Goal: Check status

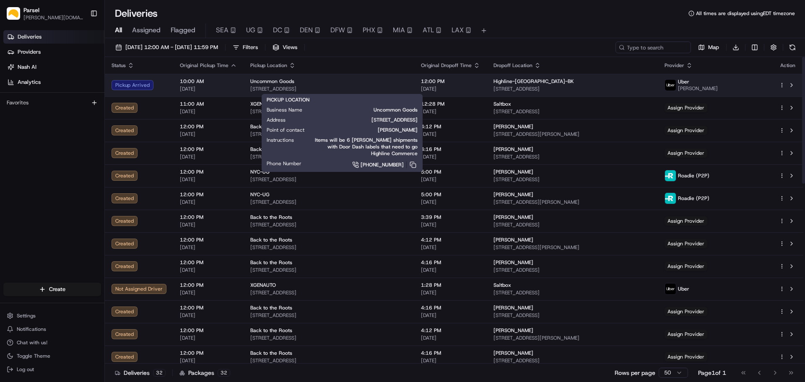
click at [401, 83] on div "Uncommon Goods" at bounding box center [328, 81] width 157 height 7
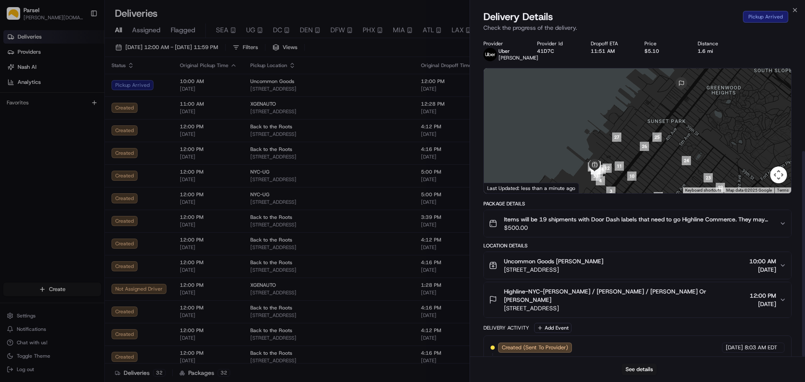
scroll to position [181, 0]
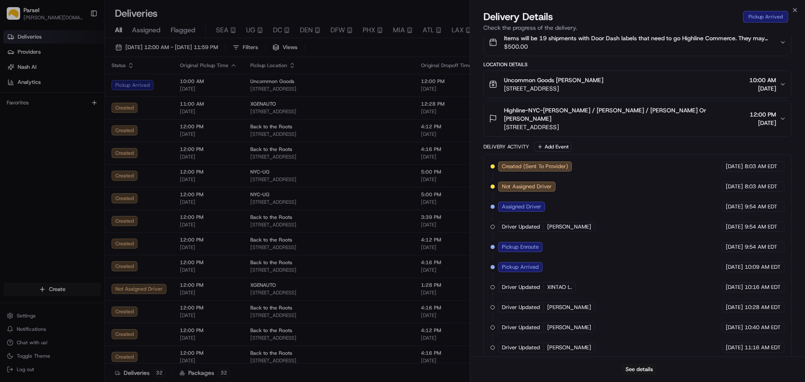
click at [781, 117] on icon "button" at bounding box center [782, 118] width 7 height 7
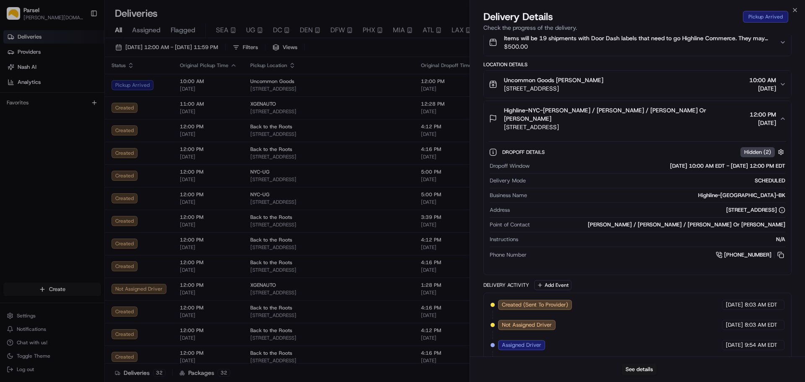
click at [775, 80] on span "10:00 AM" at bounding box center [762, 80] width 27 height 8
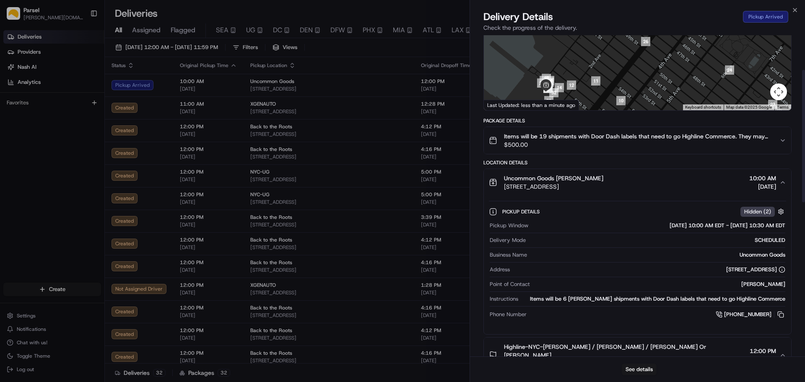
scroll to position [84, 0]
click at [766, 143] on span "$500.00" at bounding box center [638, 144] width 269 height 8
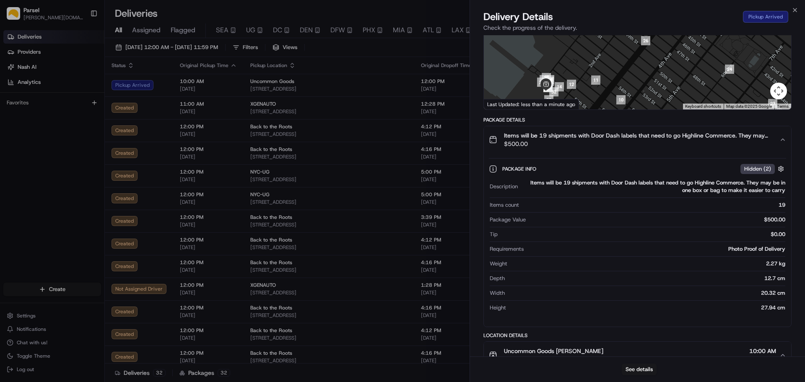
click at [774, 145] on div "Items will be 19 shipments with Door Dash labels that need to go Highline Comme…" at bounding box center [634, 139] width 291 height 17
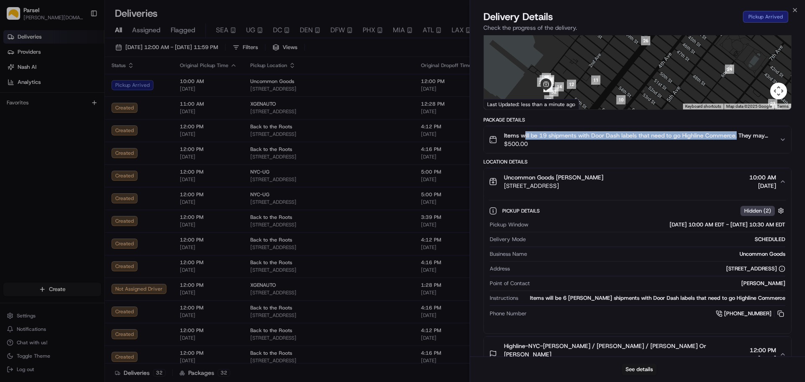
drag, startPoint x: 566, startPoint y: 134, endPoint x: 736, endPoint y: 134, distance: 169.4
click at [736, 134] on span "Items will be 19 shipments with Door Dash labels that need to go Highline Comme…" at bounding box center [638, 135] width 269 height 8
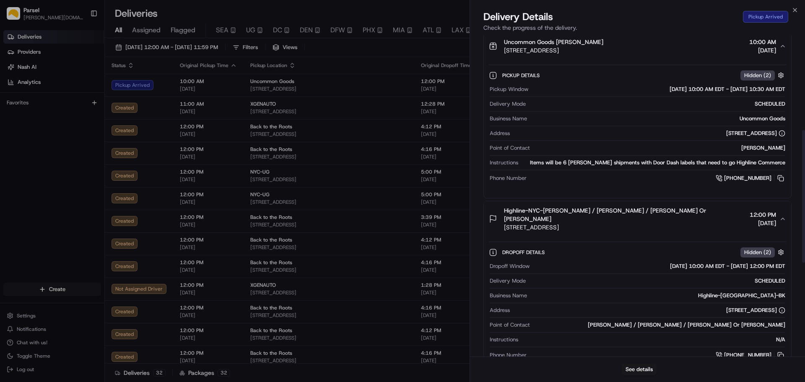
scroll to position [210, 0]
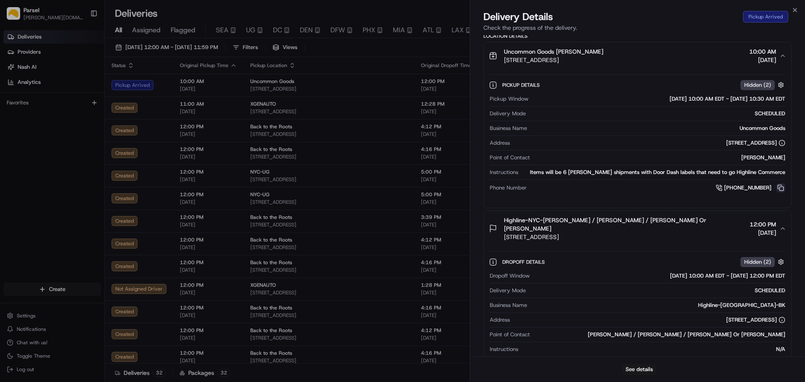
click at [781, 189] on button at bounding box center [780, 187] width 9 height 9
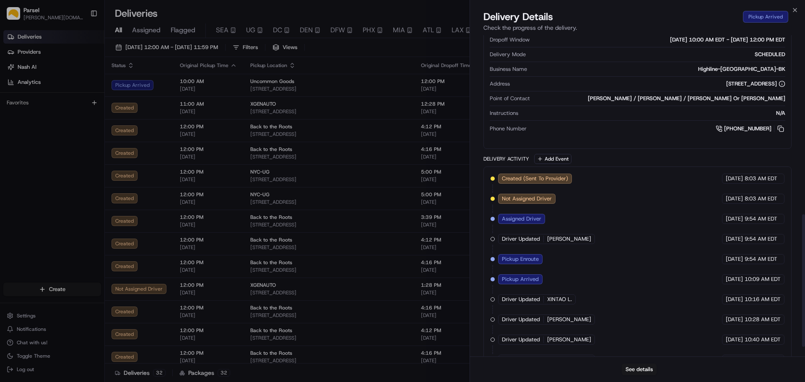
scroll to position [458, 0]
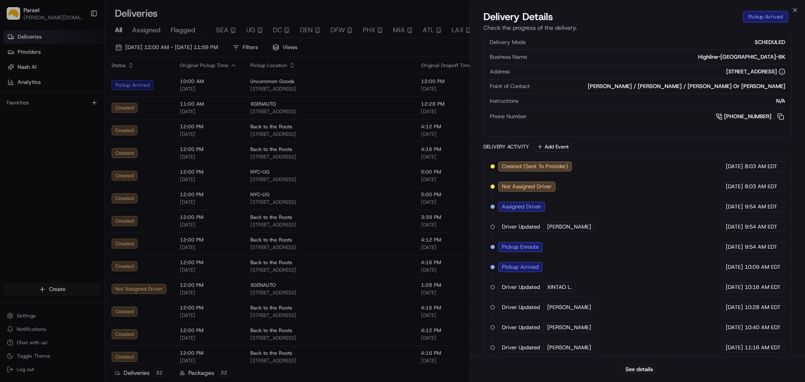
click at [585, 341] on div "Created (Sent To Provider) Uber 08/22/2025 8:03 AM EDT Not Assigned Driver Uber…" at bounding box center [638, 256] width 294 height 191
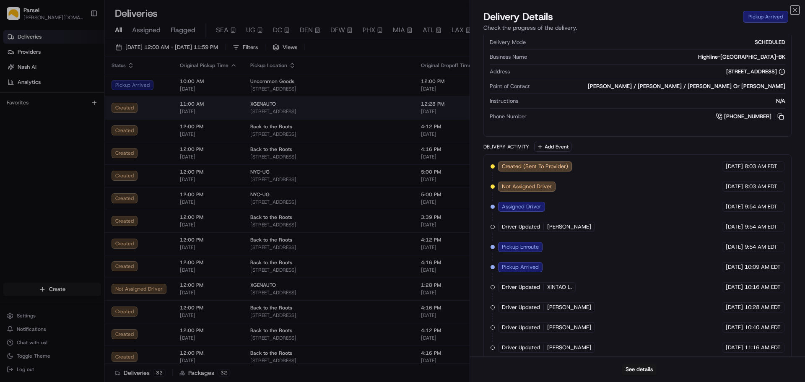
drag, startPoint x: 795, startPoint y: 8, endPoint x: 703, endPoint y: 107, distance: 135.3
click at [795, 8] on icon "button" at bounding box center [795, 10] width 7 height 7
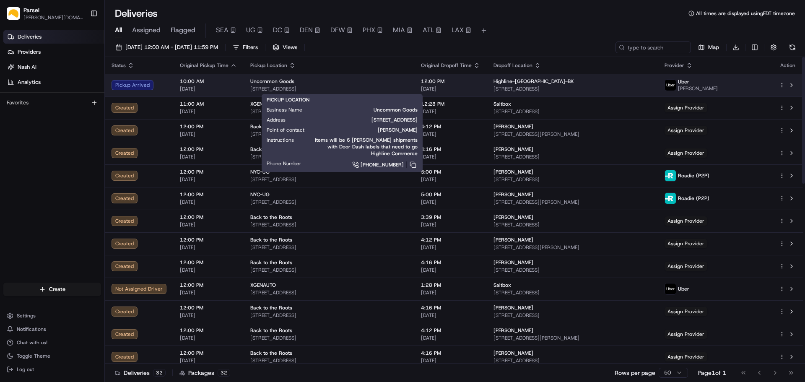
click at [326, 87] on span "[STREET_ADDRESS]" at bounding box center [328, 89] width 157 height 7
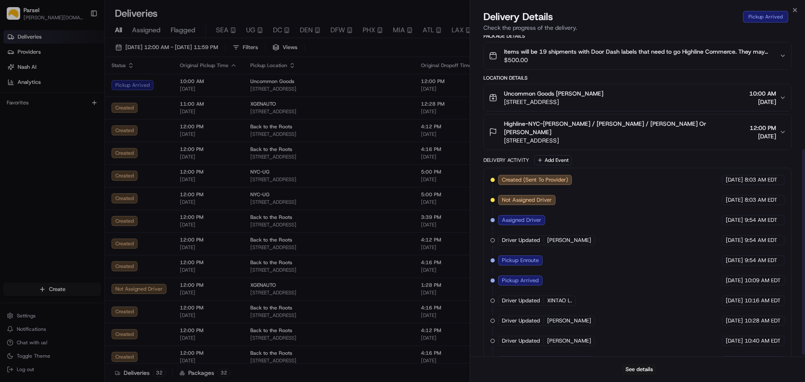
scroll to position [181, 0]
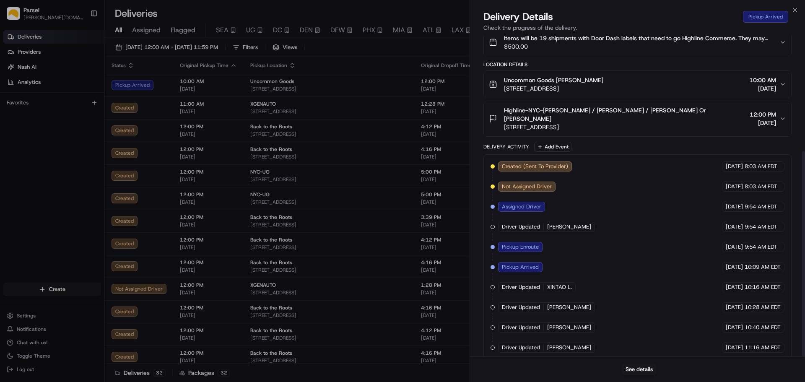
click at [553, 344] on div "Created (Sent To Provider) Uber 08/22/2025 8:03 AM EDT Not Assigned Driver Uber…" at bounding box center [637, 256] width 308 height 205
click at [634, 368] on button "See details" at bounding box center [639, 369] width 35 height 12
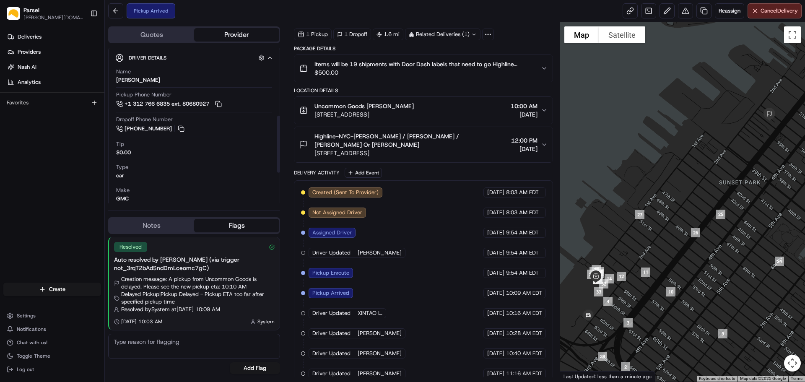
scroll to position [184, 0]
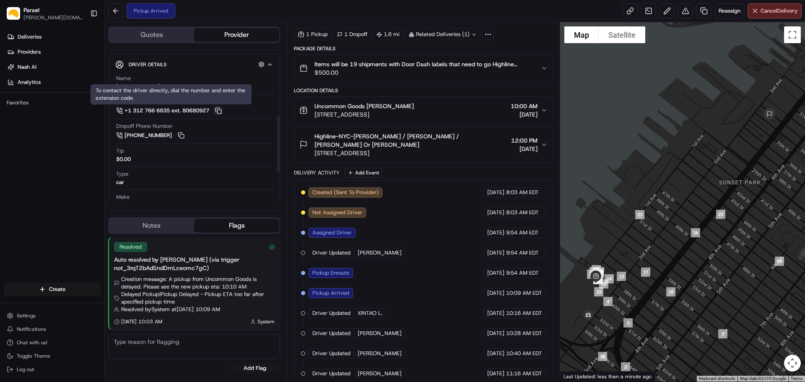
click at [223, 111] on button at bounding box center [218, 110] width 9 height 9
click at [182, 136] on button at bounding box center [180, 135] width 9 height 9
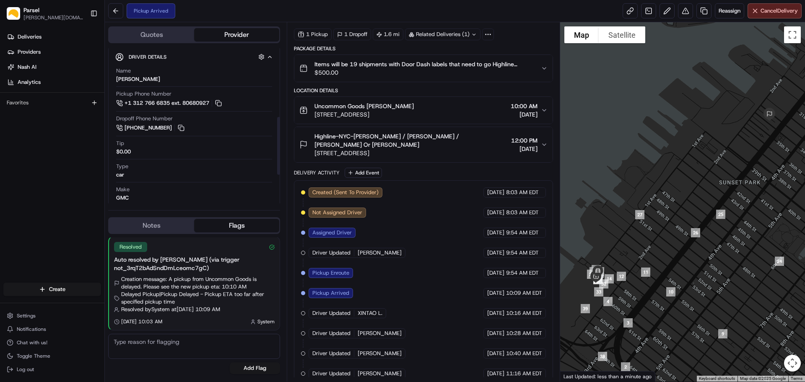
click at [222, 228] on button "Flags" at bounding box center [236, 225] width 85 height 13
click at [162, 228] on button "Notes" at bounding box center [151, 225] width 85 height 13
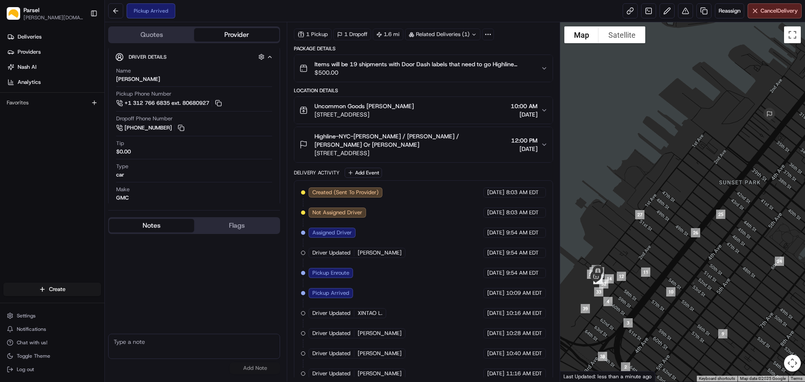
click at [231, 221] on button "Flags" at bounding box center [236, 225] width 85 height 13
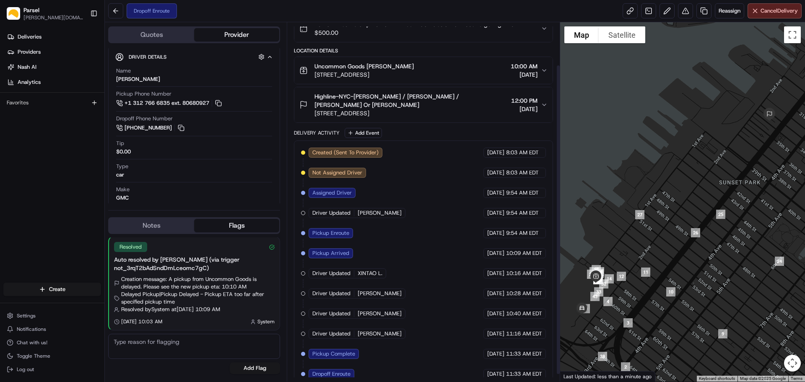
scroll to position [57, 0]
